Goal: Task Accomplishment & Management: Complete application form

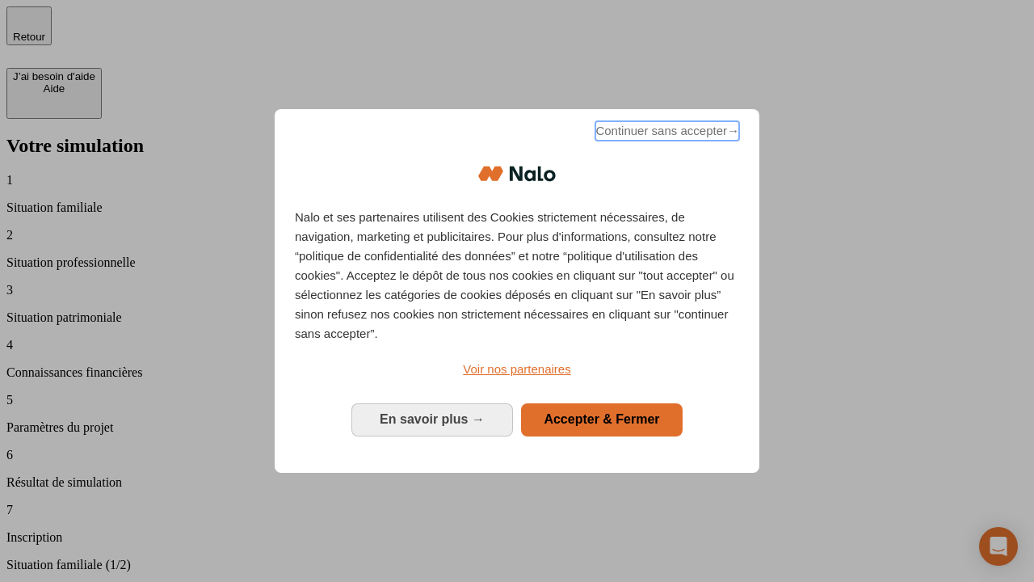
click at [666, 133] on span "Continuer sans accepter →" at bounding box center [668, 130] width 144 height 19
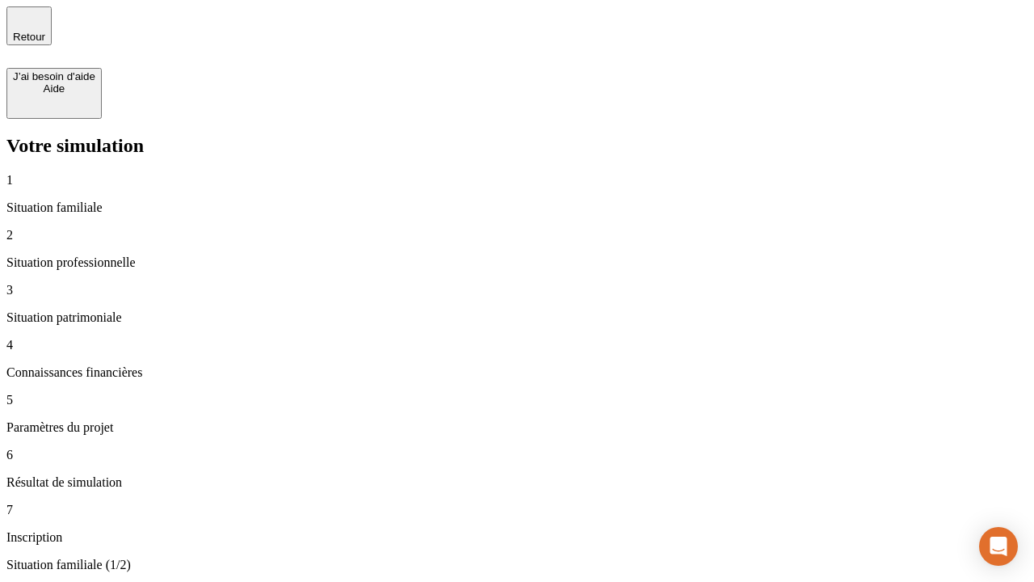
type input "30 000"
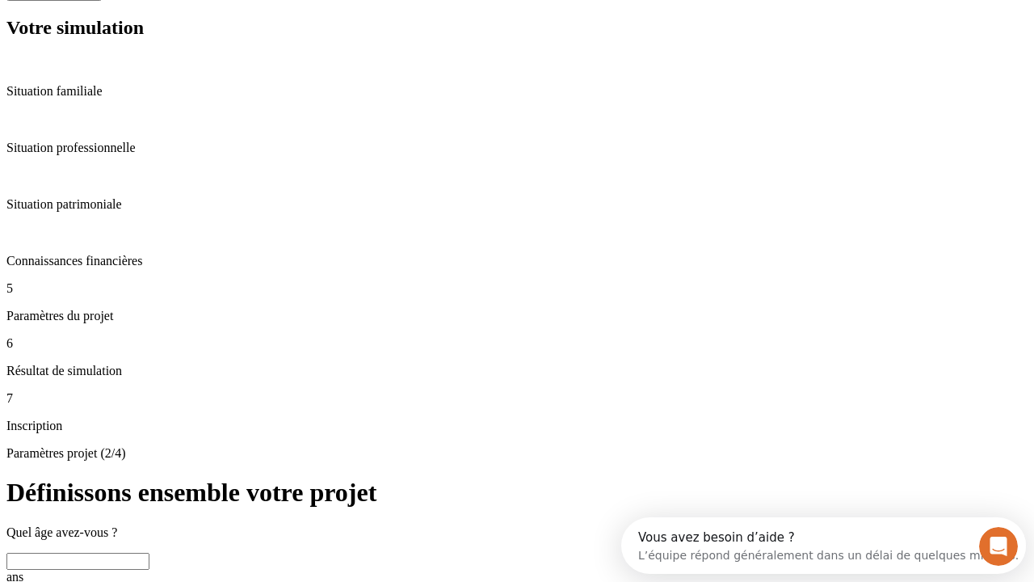
scroll to position [31, 0]
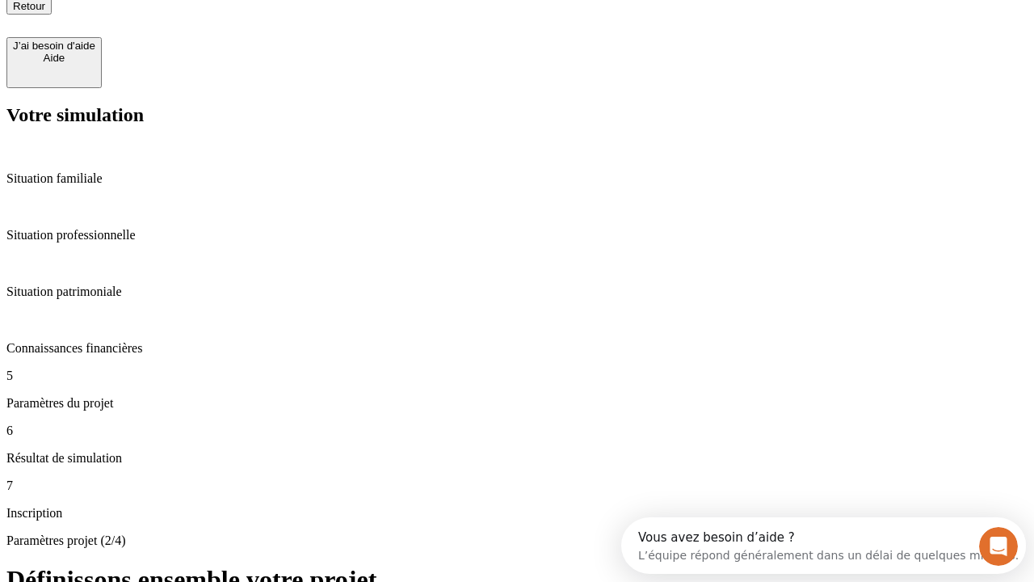
type input "25"
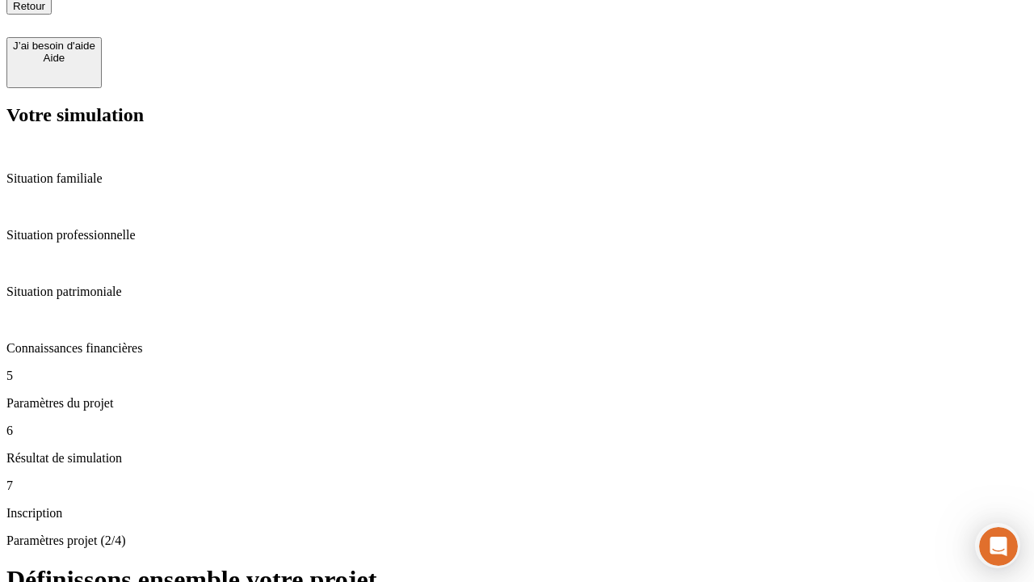
type input "1 000"
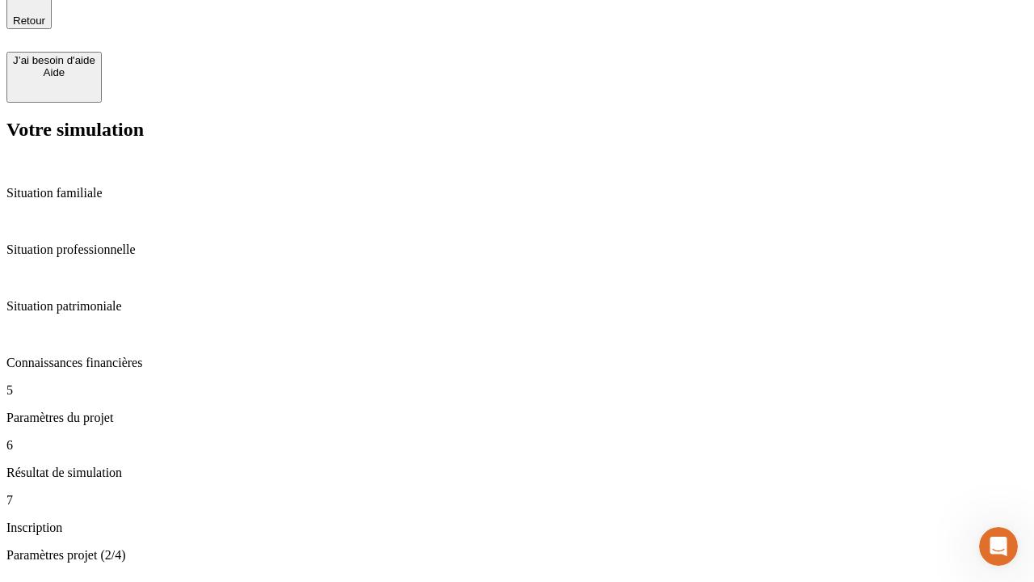
type input "640"
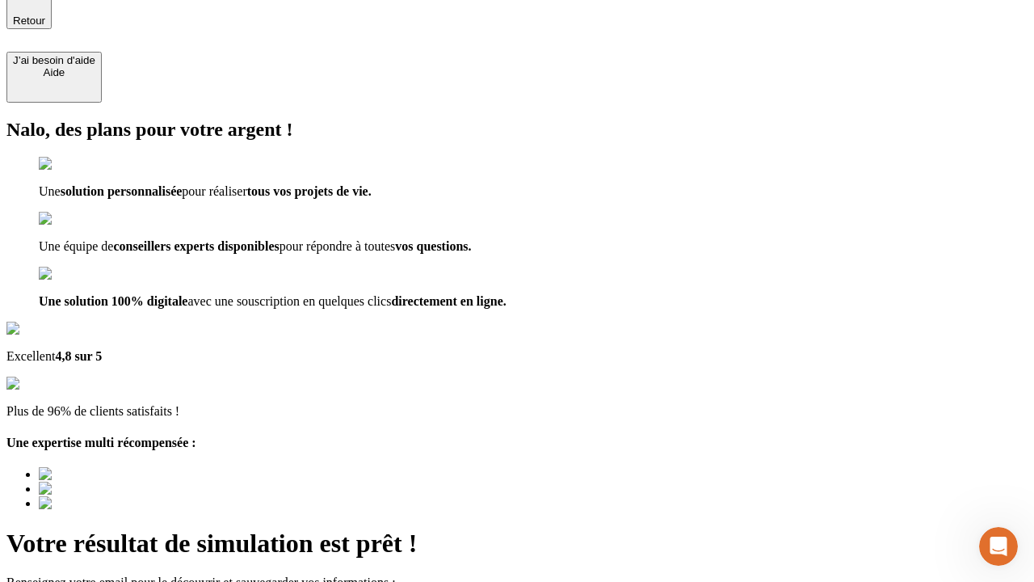
type input "[EMAIL_ADDRESS][PERSON_NAME][DOMAIN_NAME]"
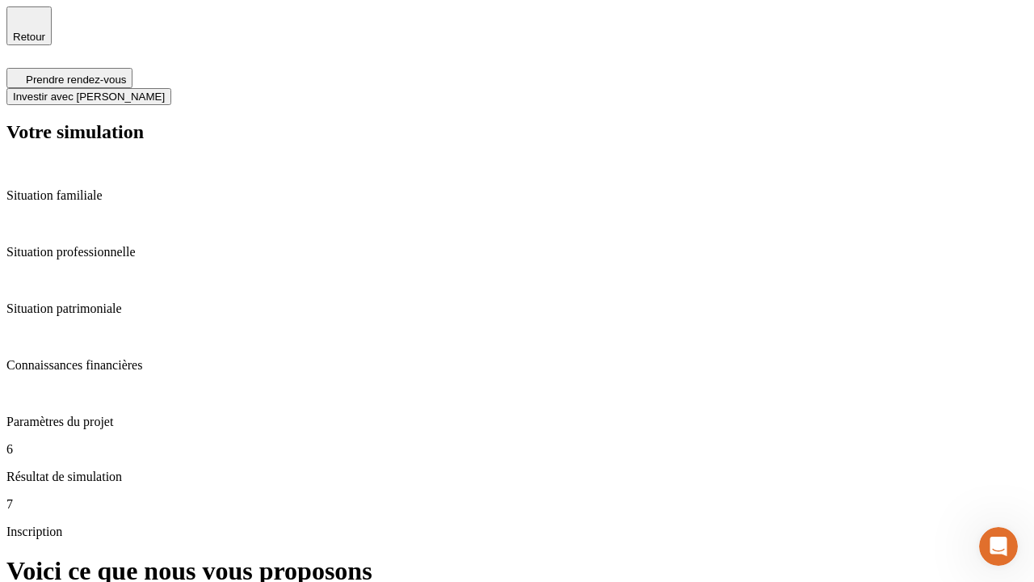
click at [165, 90] on span "Investir avec [PERSON_NAME]" at bounding box center [89, 96] width 152 height 12
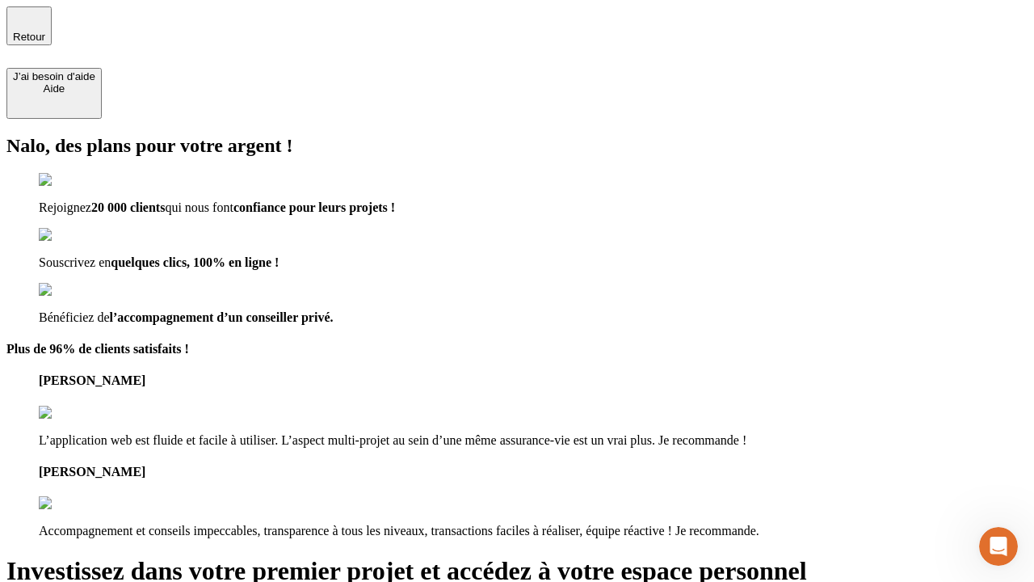
type input "[EMAIL_ADDRESS][PERSON_NAME][DOMAIN_NAME]"
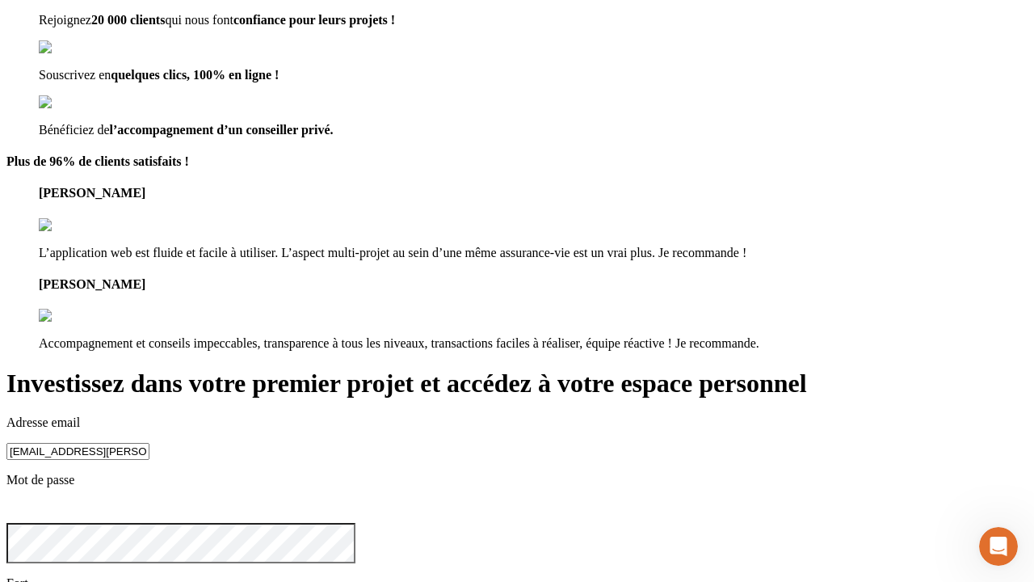
scroll to position [18, 0]
